Goal: Obtain resource: Download file/media

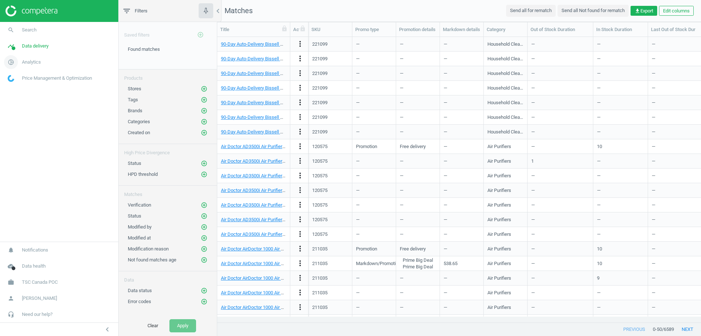
scroll to position [274, 478]
click at [36, 59] on span "Analytics" at bounding box center [31, 62] width 19 height 7
click at [35, 47] on span "Data delivery" at bounding box center [35, 46] width 27 height 7
click at [136, 218] on span "Status" at bounding box center [135, 215] width 14 height 5
click at [204, 214] on icon "add_circle_outline" at bounding box center [204, 215] width 7 height 7
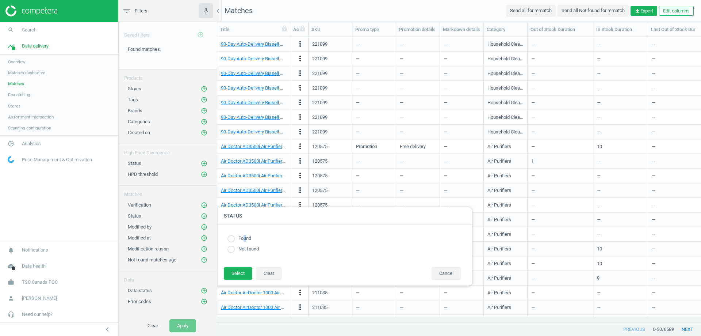
drag, startPoint x: 245, startPoint y: 239, endPoint x: 238, endPoint y: 239, distance: 6.9
click at [239, 239] on label "Found" at bounding box center [243, 238] width 16 height 7
click at [234, 239] on input "radio" at bounding box center [230, 238] width 7 height 7
radio input "true"
click at [240, 268] on button "Select" at bounding box center [238, 273] width 28 height 13
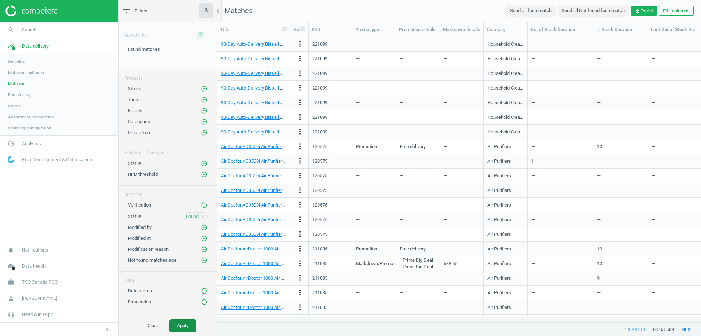
click at [189, 327] on button "Apply" at bounding box center [182, 325] width 27 height 13
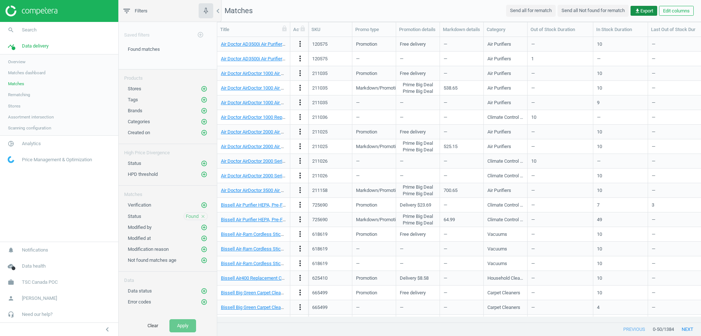
click at [649, 11] on span "get_app Export" at bounding box center [644, 11] width 19 height 7
drag, startPoint x: 563, startPoint y: 38, endPoint x: 562, endPoint y: 44, distance: 5.5
click at [562, 44] on button "insert_drive_file Report (Excel)" at bounding box center [592, 39] width 127 height 14
